Goal: Information Seeking & Learning: Learn about a topic

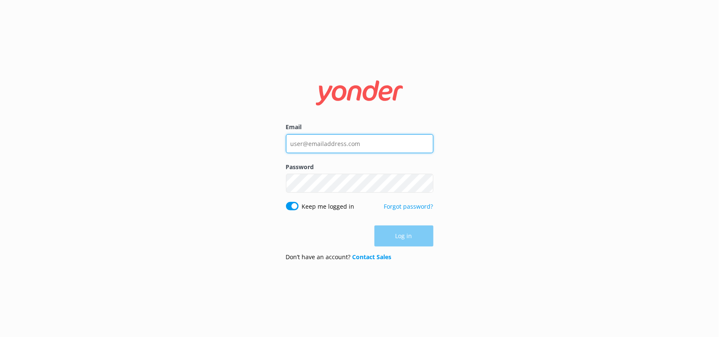
type input "[PERSON_NAME][EMAIL_ADDRESS][PERSON_NAME][DOMAIN_NAME]"
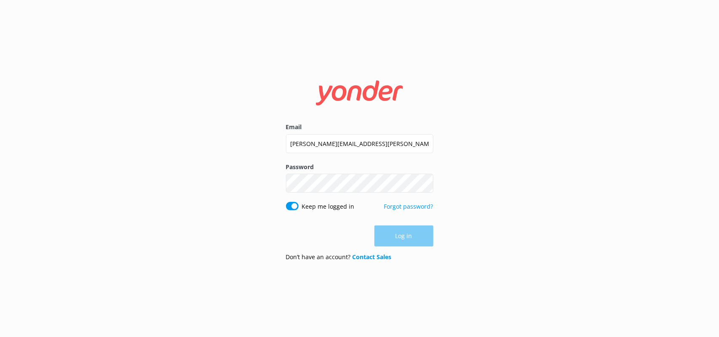
click at [399, 241] on div "Log in" at bounding box center [359, 236] width 147 height 21
click at [399, 241] on button "Log in" at bounding box center [404, 236] width 59 height 21
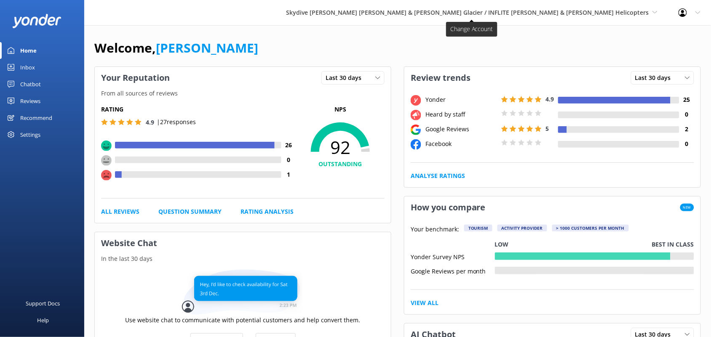
click at [593, 15] on span "Skydive [PERSON_NAME] [PERSON_NAME] & [PERSON_NAME] Glacier / INFLITE [PERSON_N…" at bounding box center [467, 12] width 363 height 8
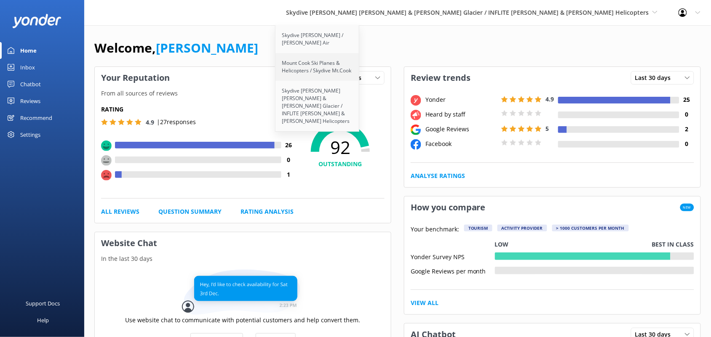
click at [360, 72] on link "Mount Cook Ski Planes & Helicopters / Skydive Mt.Cook" at bounding box center [318, 67] width 84 height 28
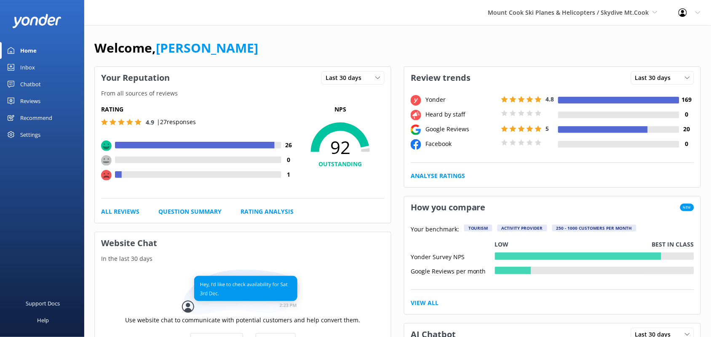
click at [37, 98] on div "Reviews" at bounding box center [30, 101] width 20 height 17
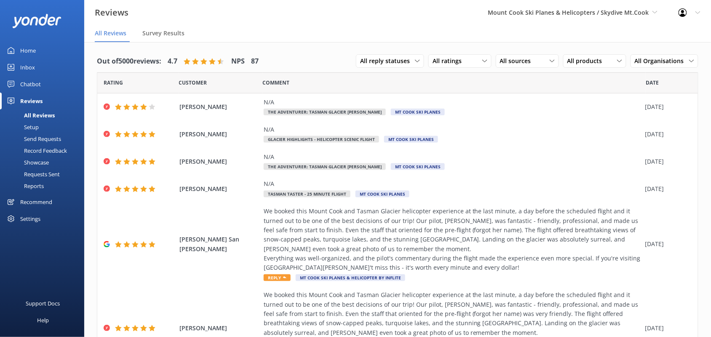
click at [34, 188] on div "Reports" at bounding box center [24, 186] width 39 height 12
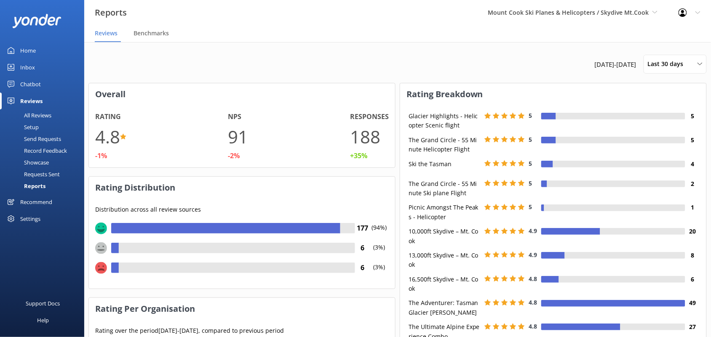
scroll to position [62, 298]
click at [621, 64] on span "14th Jul 25 - 13th Aug 25" at bounding box center [616, 64] width 42 height 10
click at [660, 67] on span "Last 30 days" at bounding box center [668, 63] width 41 height 9
click at [661, 154] on div "Custom" at bounding box center [657, 152] width 19 height 8
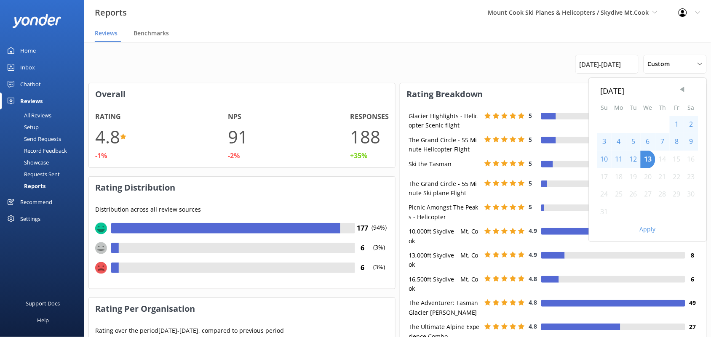
click at [684, 90] on span "Previous Month" at bounding box center [682, 90] width 8 height 8
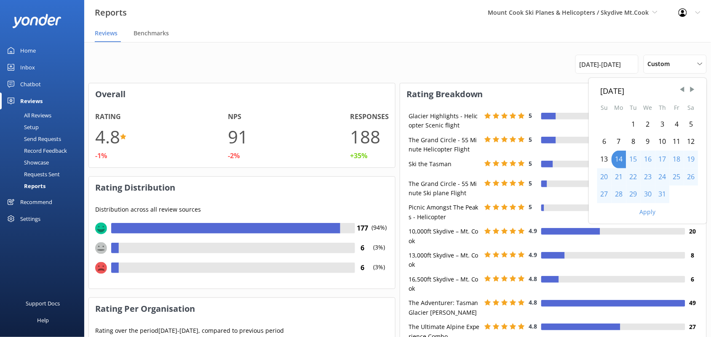
click at [635, 123] on div "1" at bounding box center [633, 125] width 14 height 18
click at [664, 197] on div "31" at bounding box center [663, 195] width 14 height 18
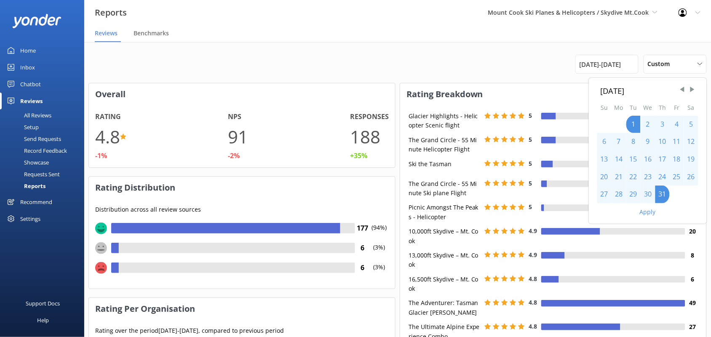
click at [645, 213] on button "Apply" at bounding box center [648, 212] width 16 height 6
